Goal: Task Accomplishment & Management: Complete application form

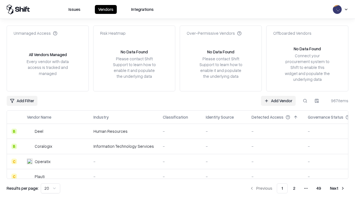
click at [278, 100] on link "Add Vendor" at bounding box center [278, 101] width 35 height 10
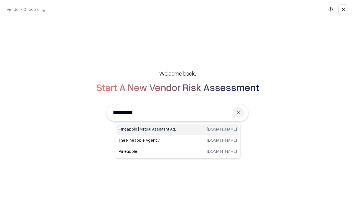
click at [178, 129] on div "Pineapple | Virtual Assistant Agency trypineapple.com" at bounding box center [177, 128] width 122 height 11
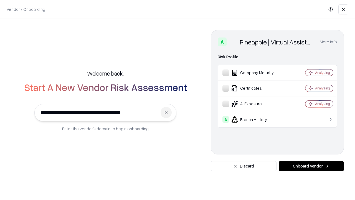
type input "**********"
click at [311, 166] on button "Onboard Vendor" at bounding box center [311, 166] width 65 height 10
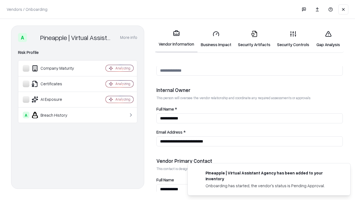
scroll to position [287, 0]
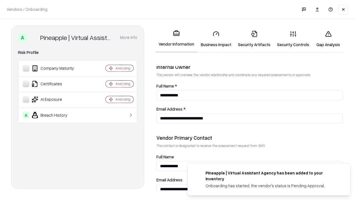
click at [216, 39] on link "Business Impact" at bounding box center [215, 39] width 37 height 26
click at [254, 39] on link "Security Artifacts" at bounding box center [253, 39] width 39 height 26
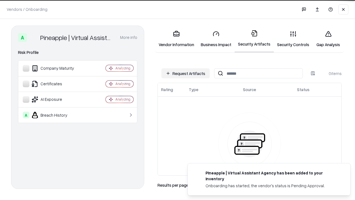
click at [185, 73] on button "Request Artifacts" at bounding box center [185, 73] width 48 height 10
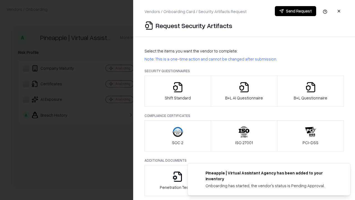
click at [177, 91] on icon "button" at bounding box center [177, 86] width 11 height 11
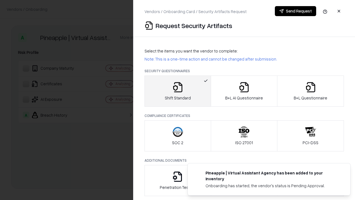
click at [295, 11] on button "Send Request" at bounding box center [295, 11] width 41 height 10
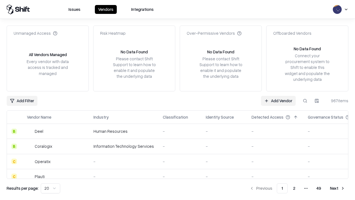
click at [305, 100] on button at bounding box center [305, 101] width 10 height 10
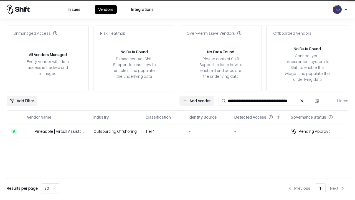
type input "**********"
click at [181, 131] on td "Tier 1" at bounding box center [162, 131] width 43 height 15
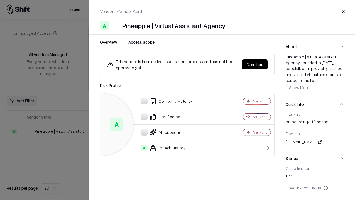
click at [255, 64] on button "Continue" at bounding box center [254, 64] width 25 height 10
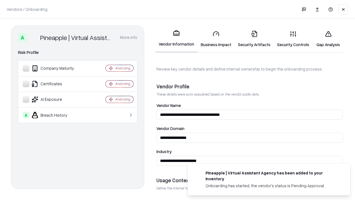
click at [254, 39] on link "Security Artifacts" at bounding box center [253, 39] width 39 height 26
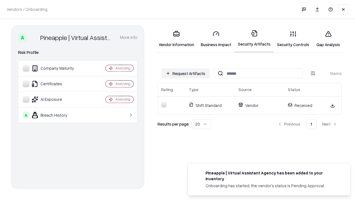
click at [328, 39] on link "Gap Analysis" at bounding box center [327, 39] width 31 height 26
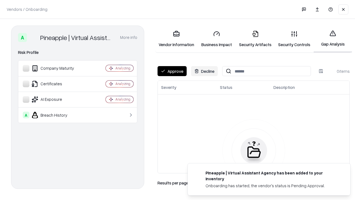
click at [172, 71] on button "Approve" at bounding box center [171, 71] width 29 height 10
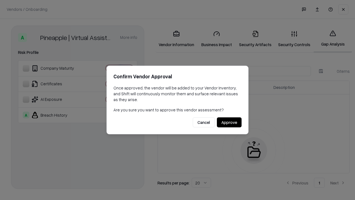
click at [229, 122] on button "Approve" at bounding box center [229, 122] width 25 height 10
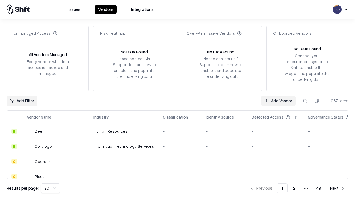
type input "**********"
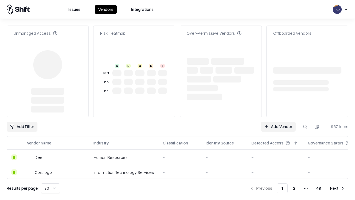
click at [278, 121] on link "Add Vendor" at bounding box center [278, 126] width 35 height 10
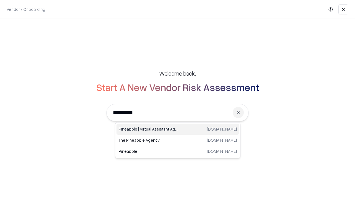
click at [178, 129] on div "Pineapple | Virtual Assistant Agency trypineapple.com" at bounding box center [177, 128] width 122 height 11
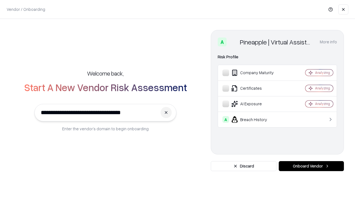
type input "**********"
click at [311, 166] on button "Onboard Vendor" at bounding box center [311, 166] width 65 height 10
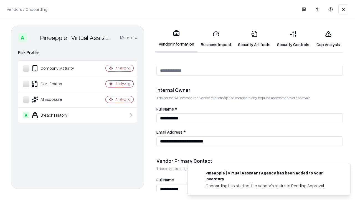
scroll to position [287, 0]
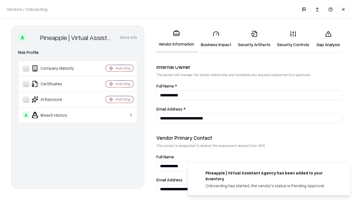
click at [328, 39] on link "Gap Analysis" at bounding box center [327, 39] width 31 height 26
